Goal: Task Accomplishment & Management: Manage account settings

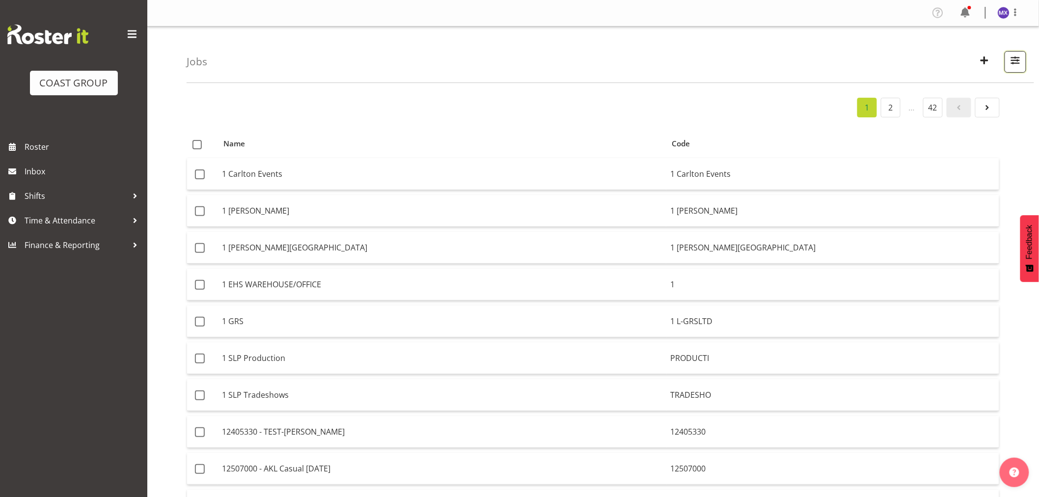
click at [1009, 60] on span "button" at bounding box center [1015, 60] width 13 height 13
click at [955, 105] on input "text" at bounding box center [953, 107] width 132 height 20
paste input "12509130"
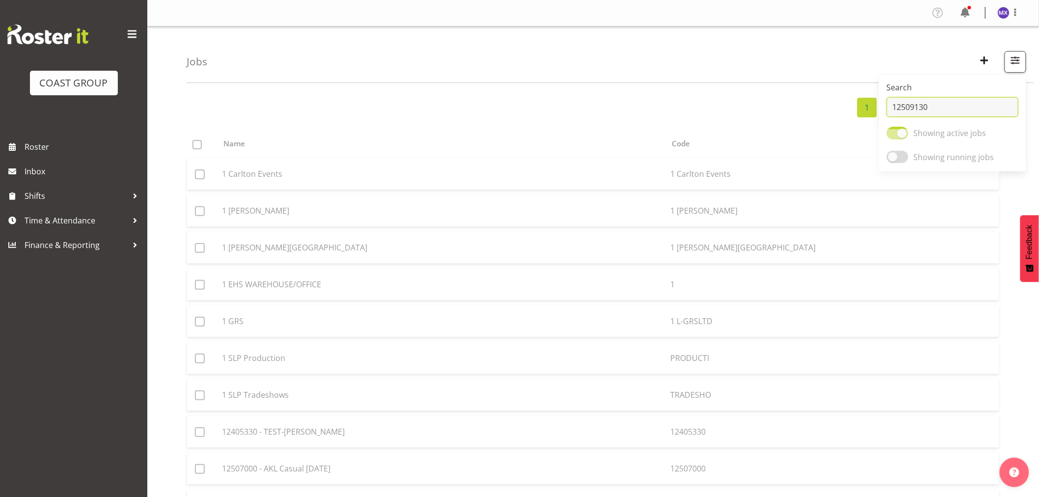
type input "12509130"
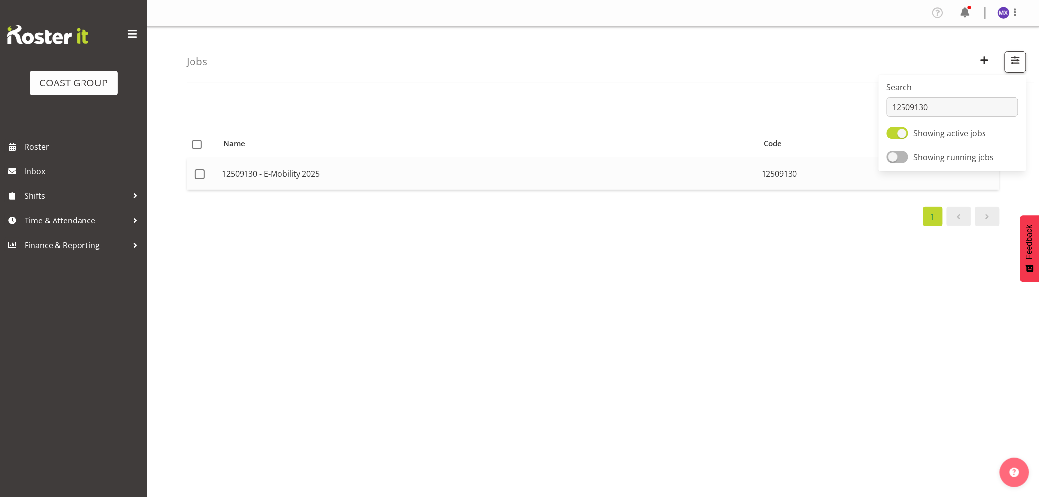
click at [723, 178] on td "12509130 - E-Mobility 2025" at bounding box center [488, 173] width 540 height 31
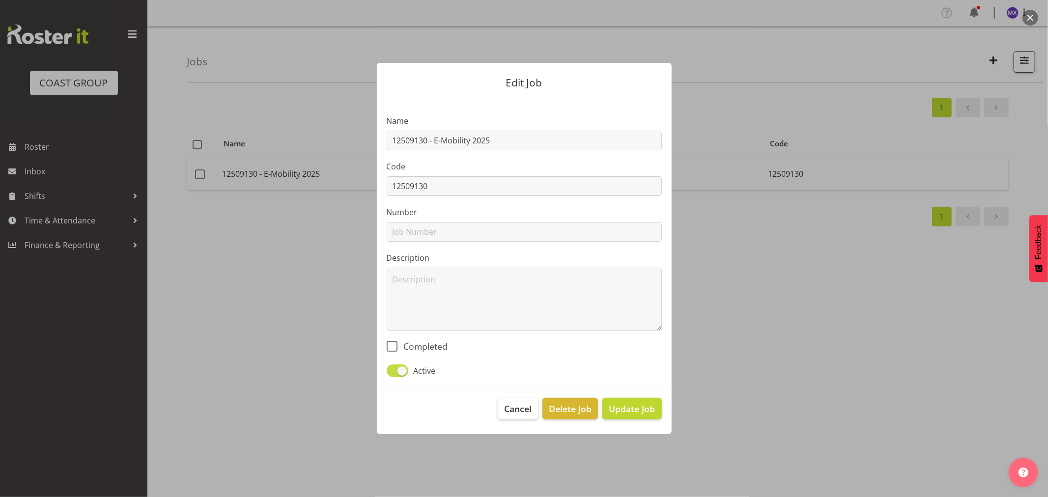
click at [394, 372] on span at bounding box center [398, 370] width 22 height 12
click at [393, 372] on input "Active" at bounding box center [390, 370] width 6 height 6
checkbox input "false"
click at [636, 409] on span "Update Job" at bounding box center [632, 408] width 46 height 13
